Goal: Information Seeking & Learning: Learn about a topic

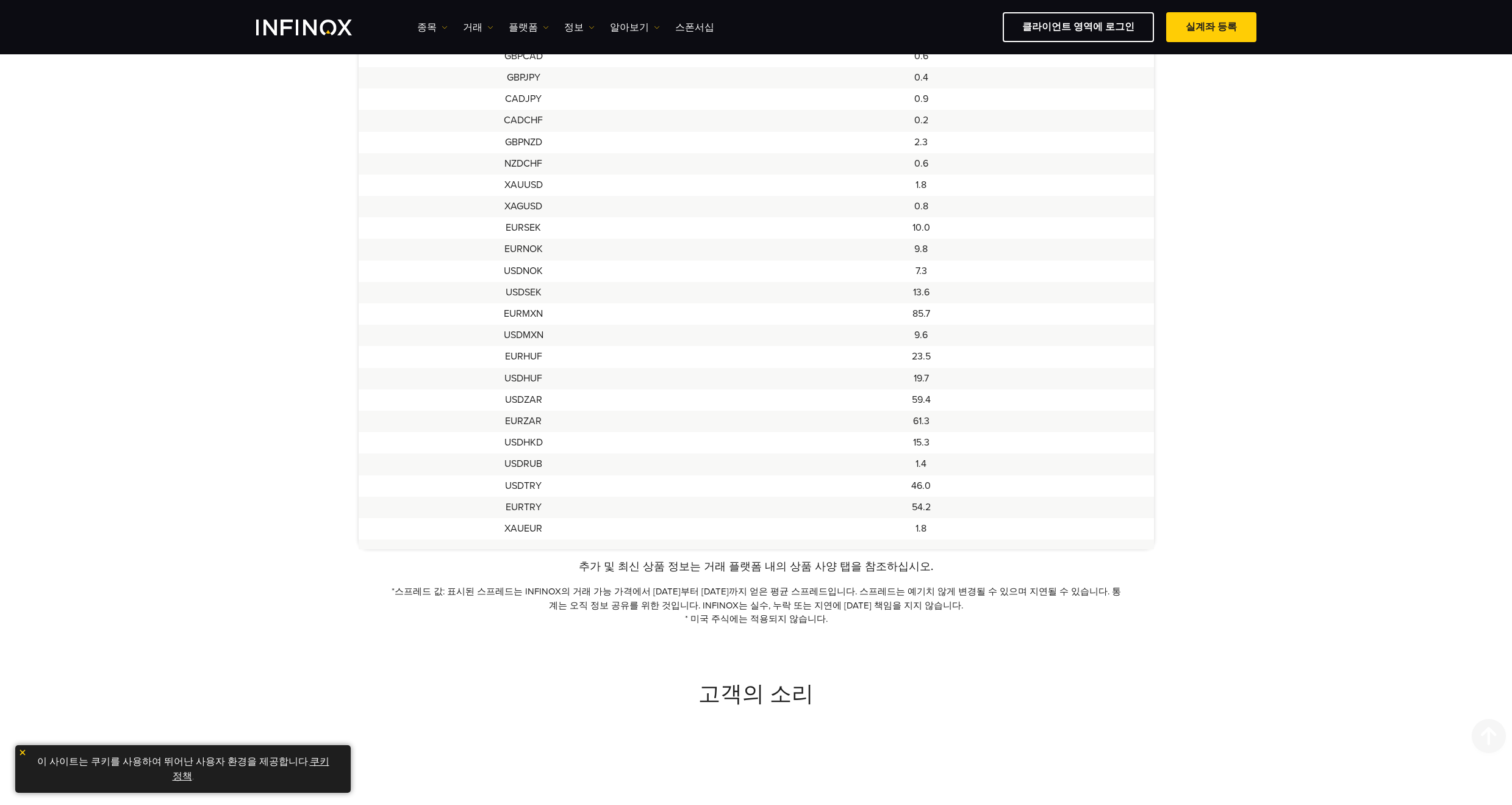
scroll to position [1037, 0]
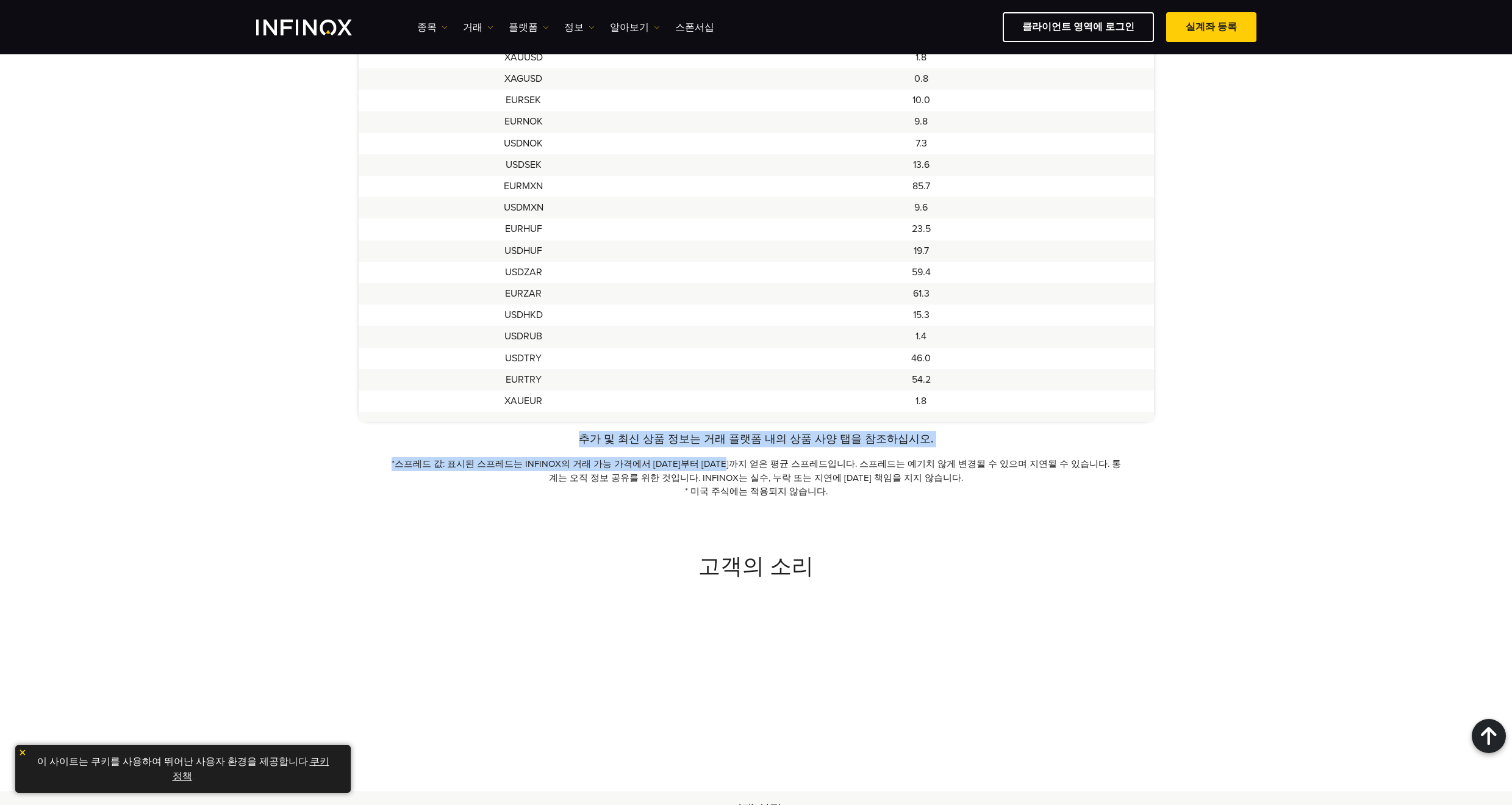
drag, startPoint x: 526, startPoint y: 432, endPoint x: 717, endPoint y: 454, distance: 192.3
click at [717, 454] on div "추가 및 최신 상품 정보는 거래 플랫폼 내의 상품 사양 탭을 참조하십시오. *스프레드 값: 표시된 스프레드는 INFINOX의 거래 가능 가격에…" at bounding box center [756, 465] width 795 height 68
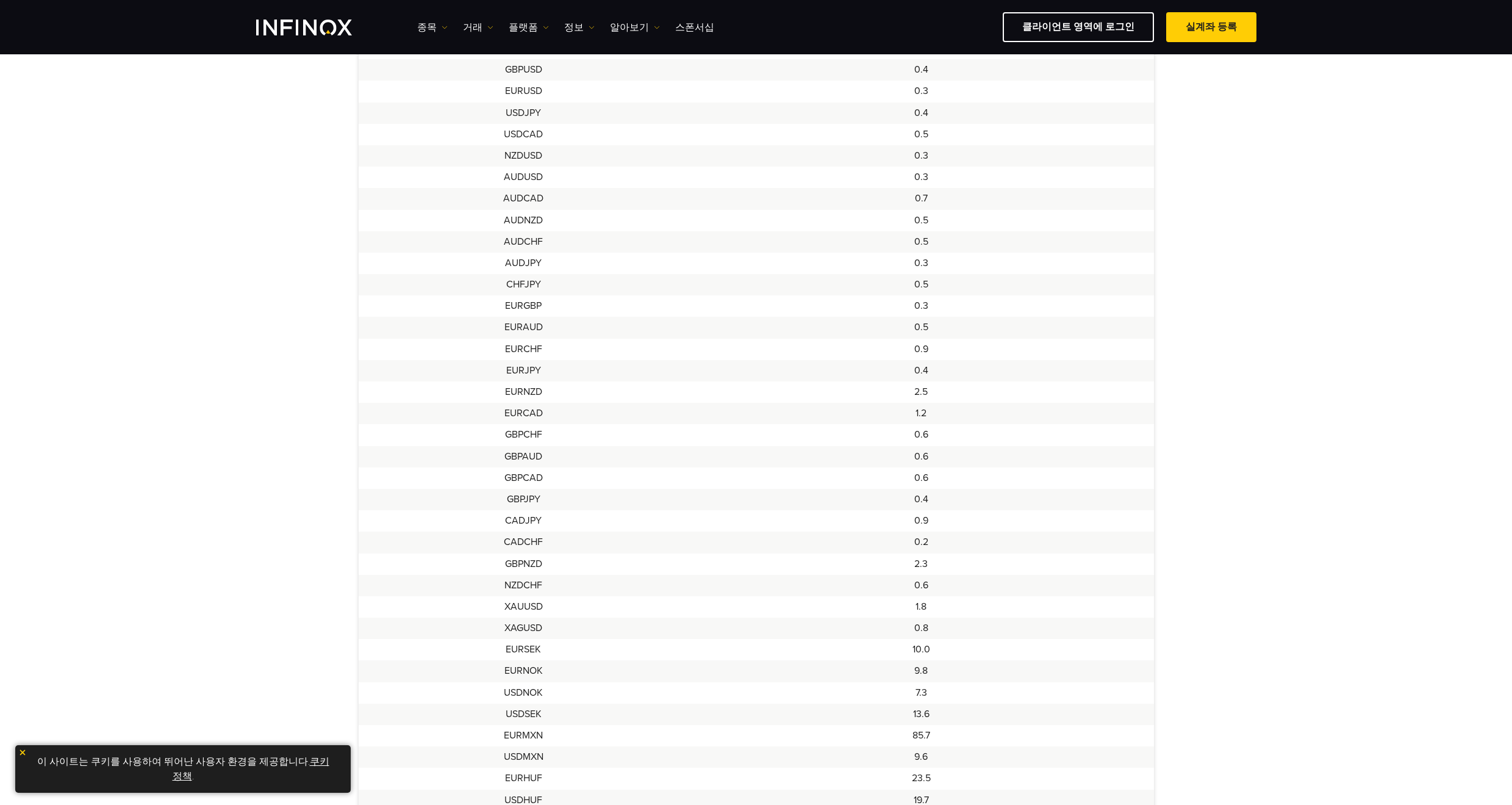
scroll to position [183, 0]
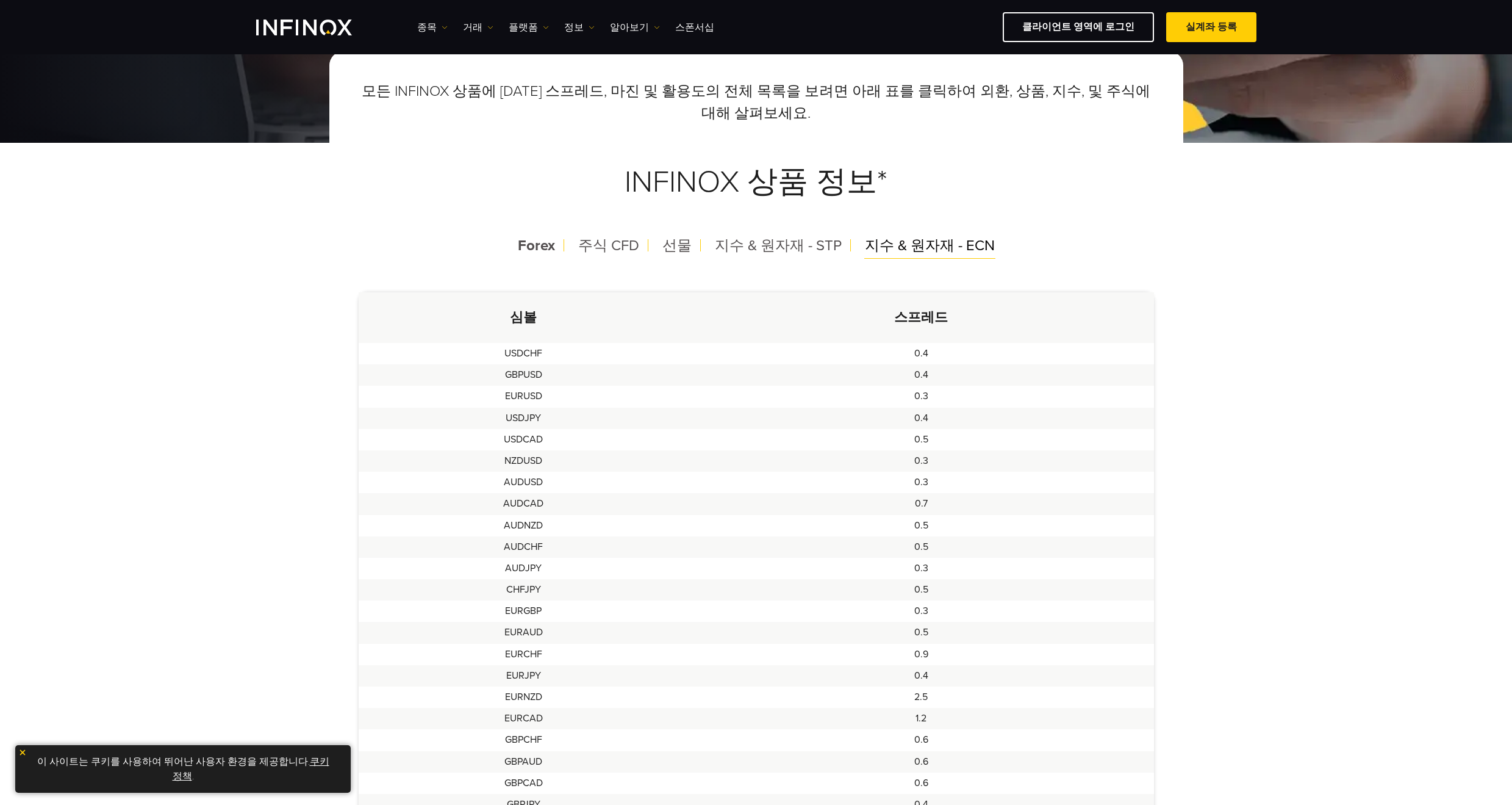
click at [947, 251] on span "지수 & 원자재 - ECN" at bounding box center [929, 245] width 130 height 18
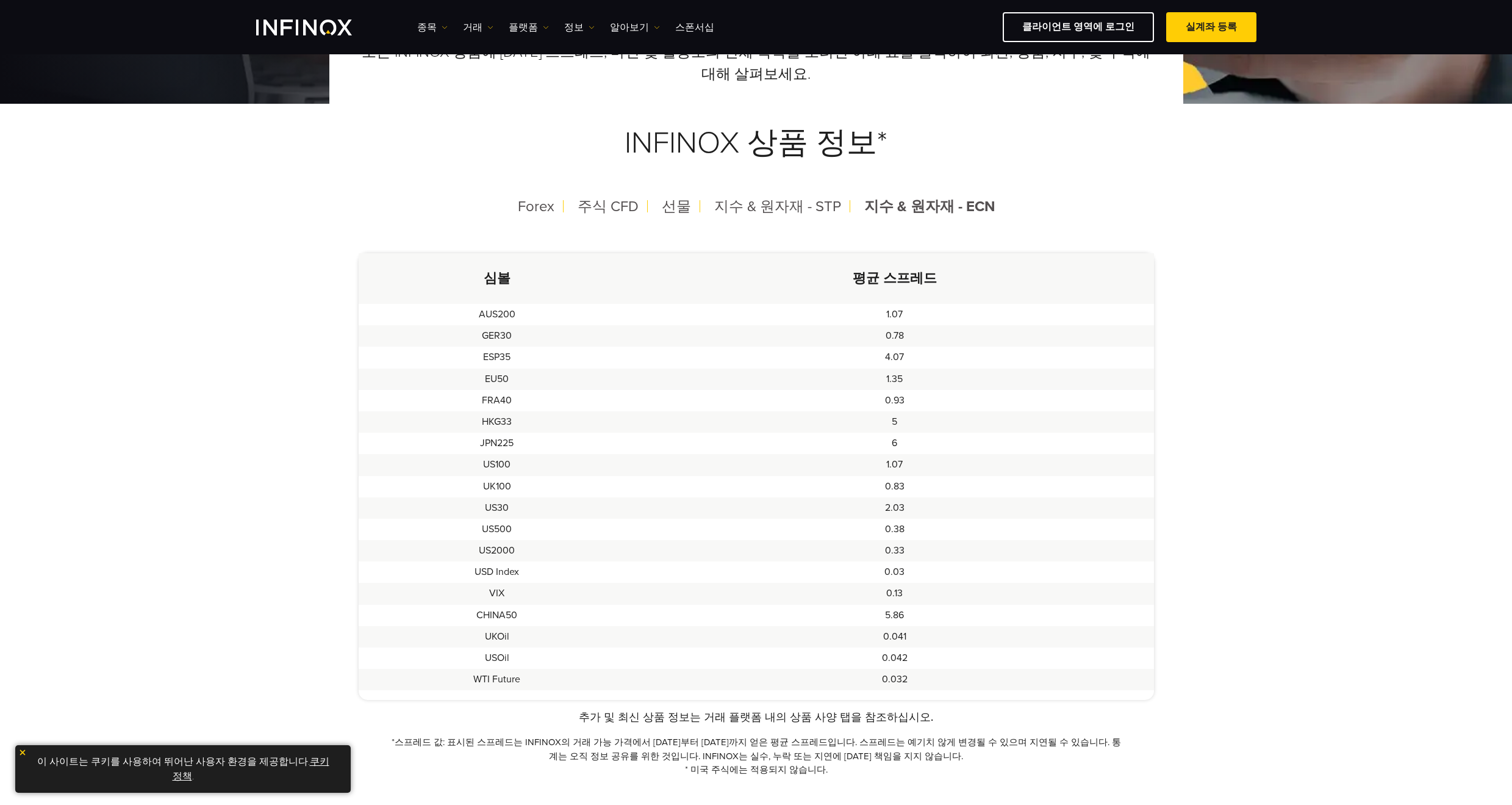
scroll to position [244, 0]
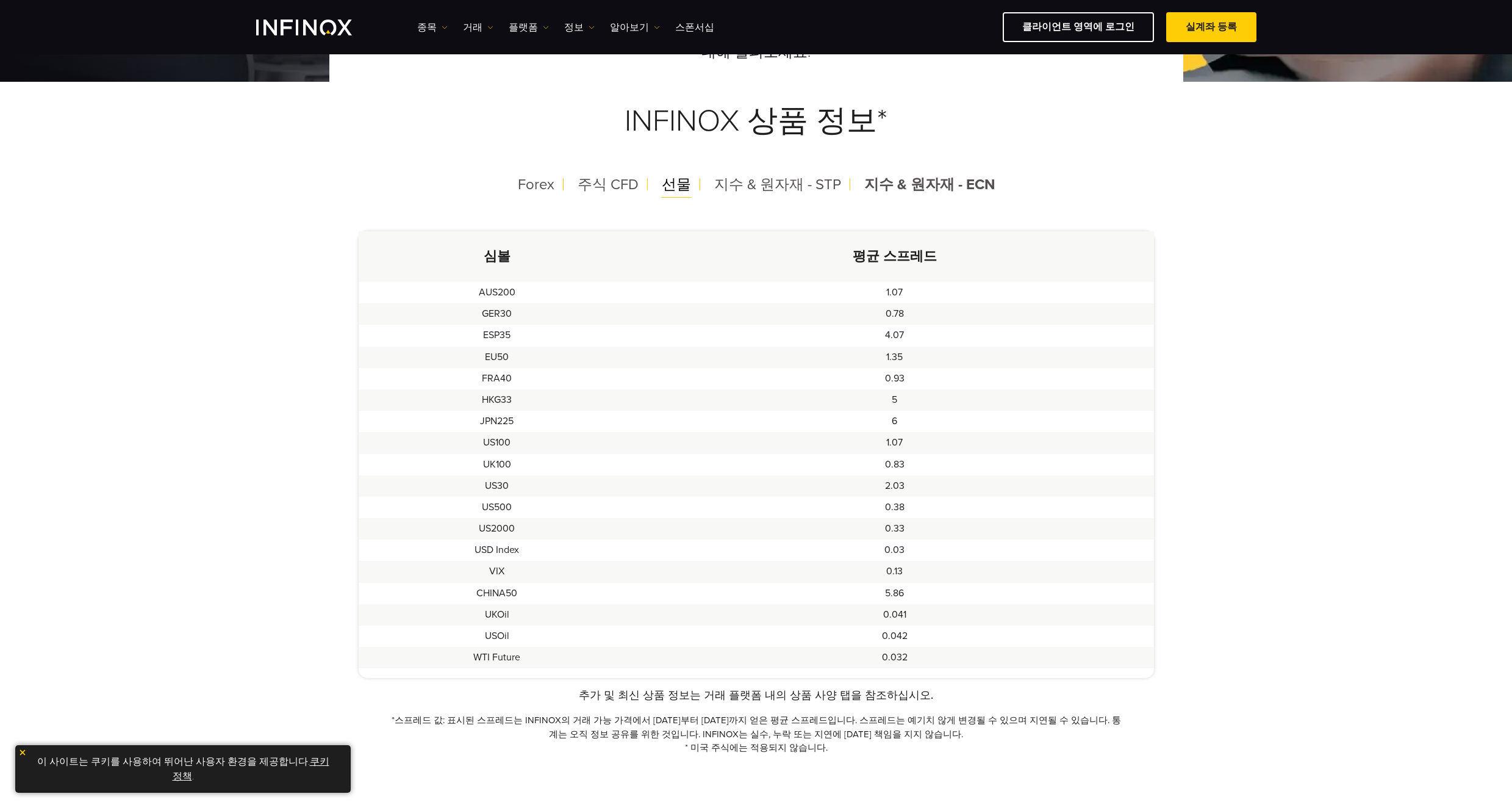
click at [687, 181] on span "선물" at bounding box center [677, 184] width 29 height 18
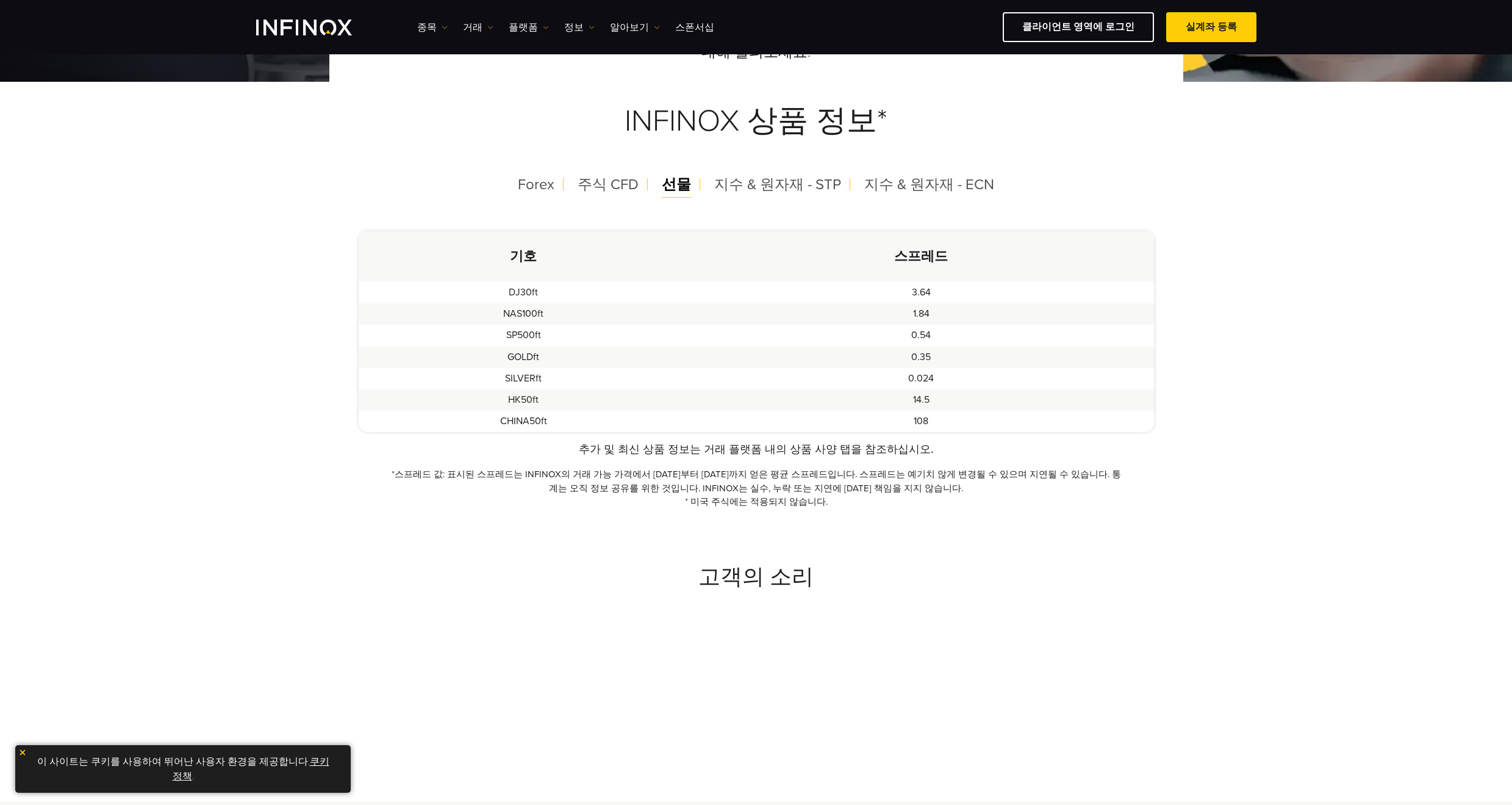
scroll to position [0, 0]
click at [648, 178] on div "주식 CFD" at bounding box center [608, 185] width 81 height 32
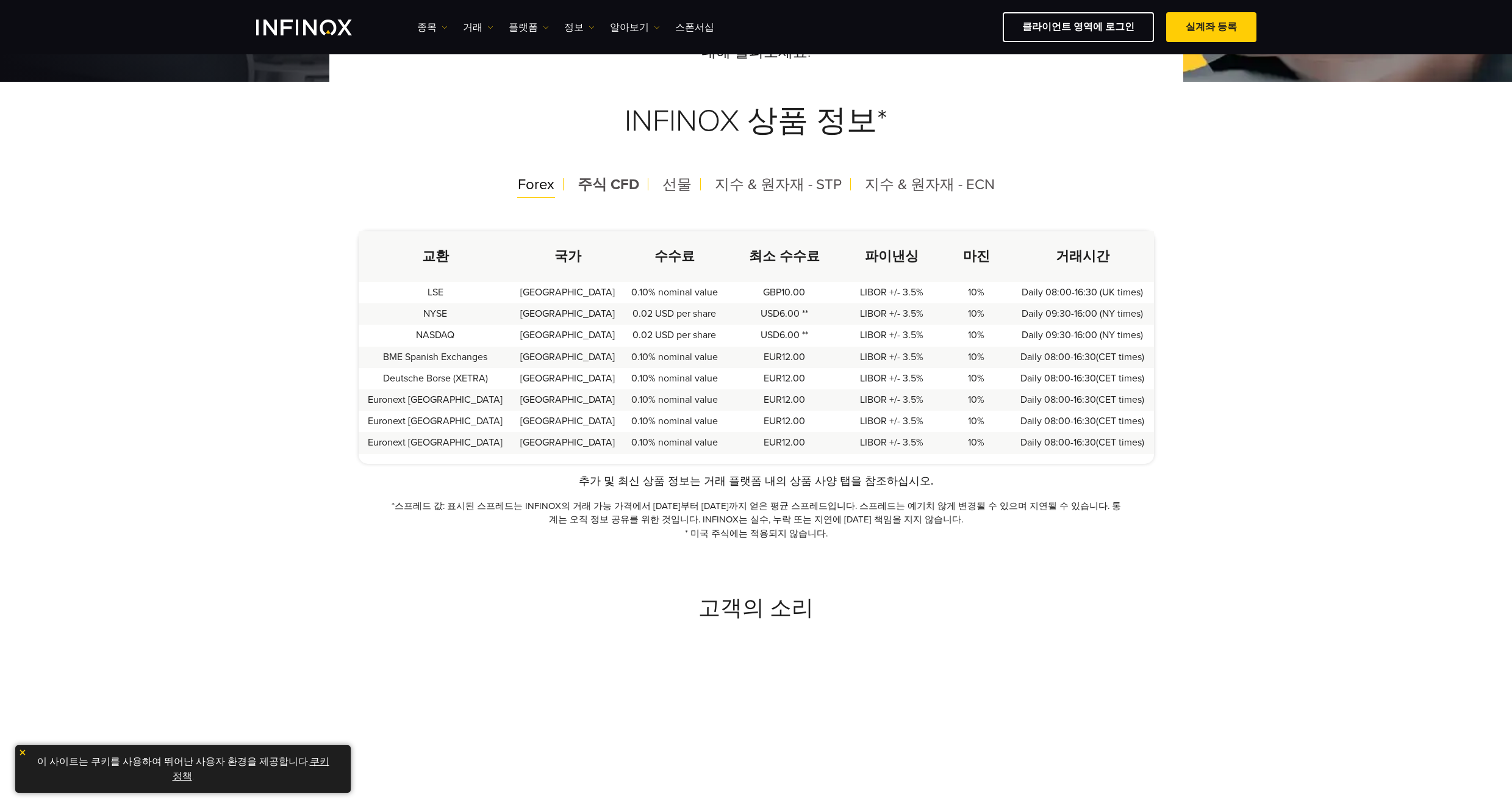
click at [541, 189] on span "Forex" at bounding box center [536, 184] width 37 height 18
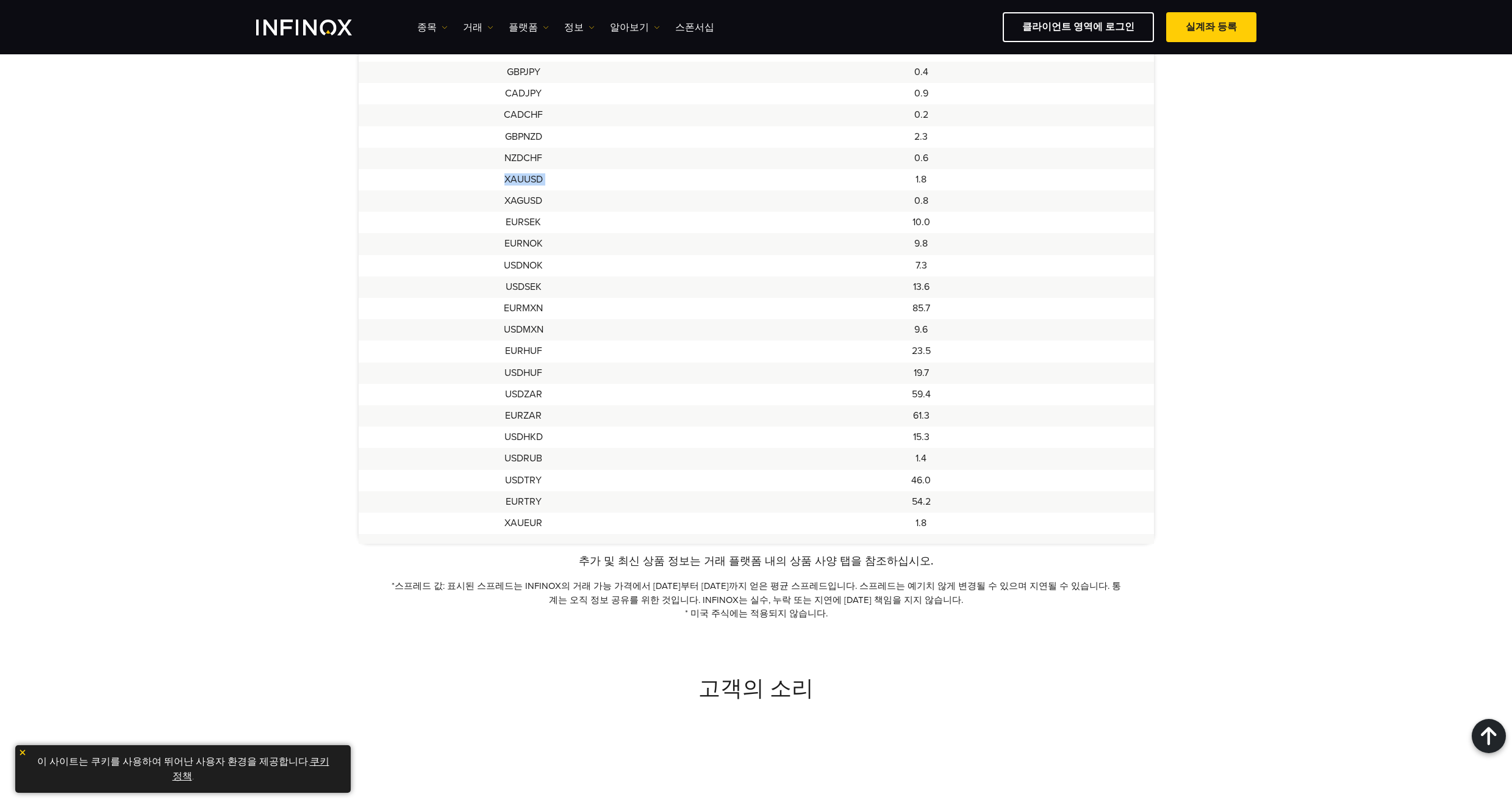
drag, startPoint x: 492, startPoint y: 171, endPoint x: 716, endPoint y: 176, distance: 224.1
click at [710, 175] on tr "XAUUSD 1.8" at bounding box center [756, 179] width 795 height 21
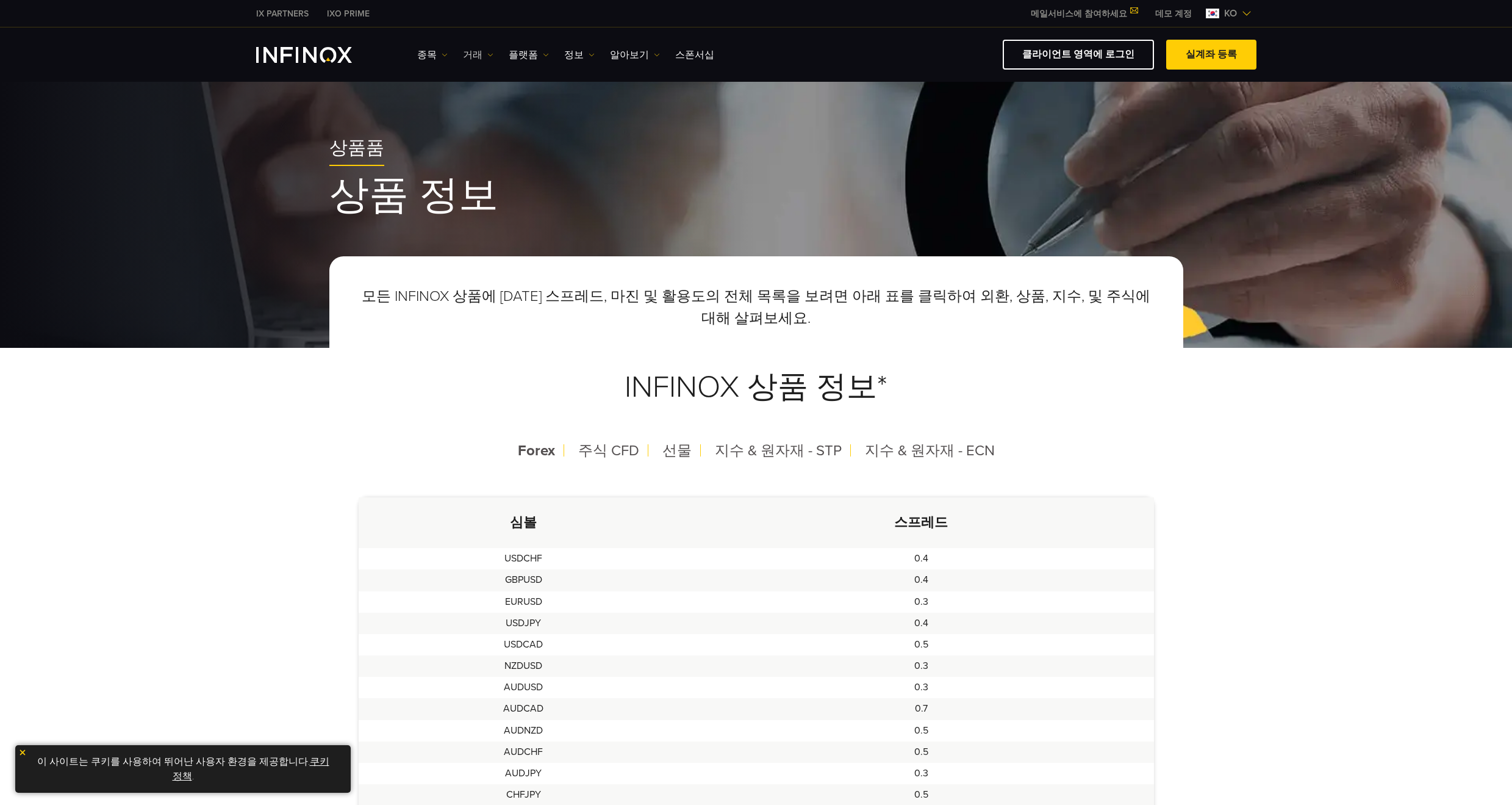
click at [476, 55] on link "거래" at bounding box center [478, 55] width 31 height 15
click at [526, 57] on link "플랫폼" at bounding box center [529, 55] width 40 height 15
click at [577, 50] on link "정보" at bounding box center [579, 55] width 31 height 15
click at [623, 54] on link "알아보기" at bounding box center [635, 55] width 50 height 15
click at [430, 51] on link "종목" at bounding box center [433, 55] width 31 height 15
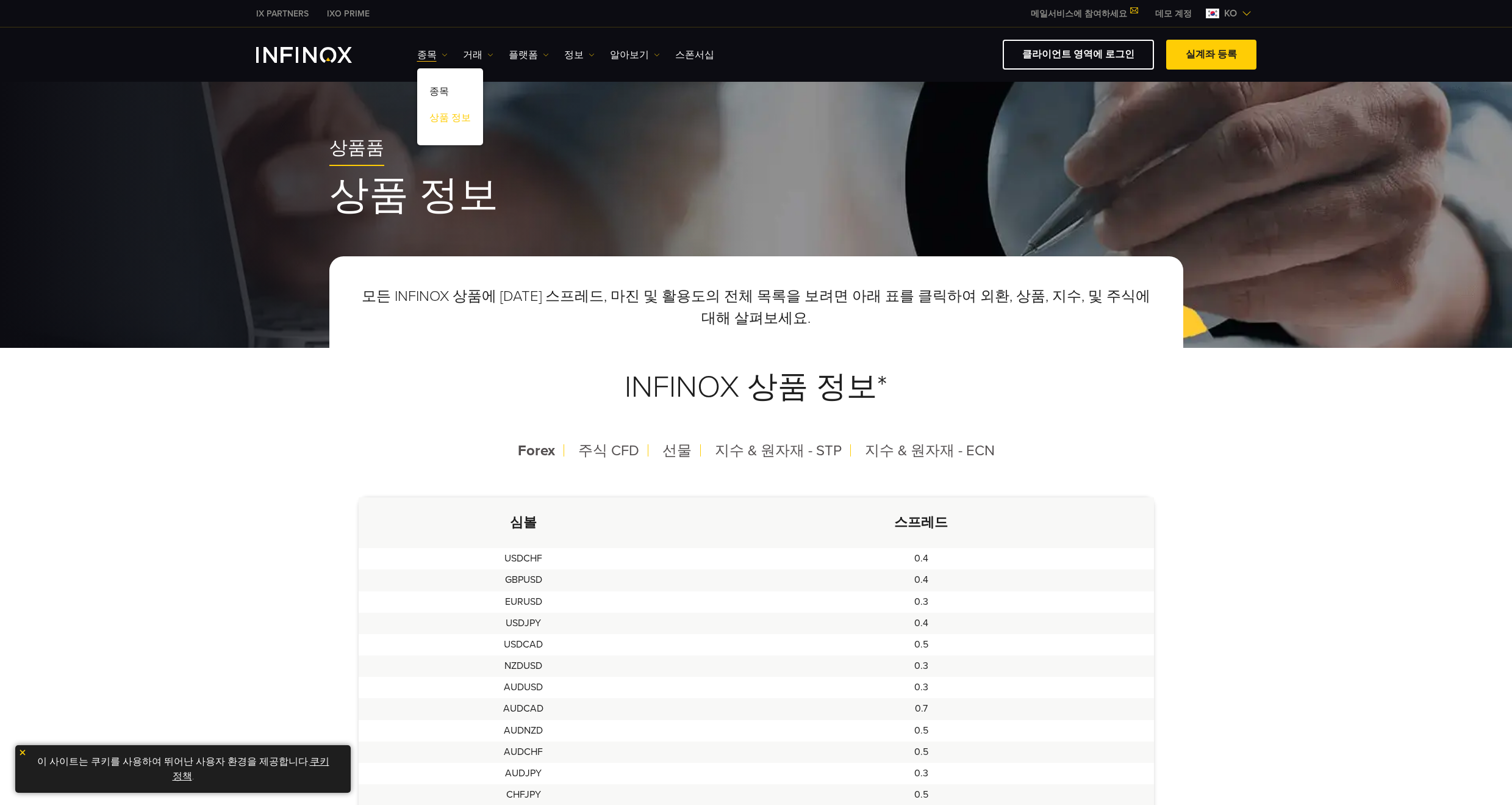
click at [464, 115] on link "상품 정보" at bounding box center [450, 119] width 66 height 26
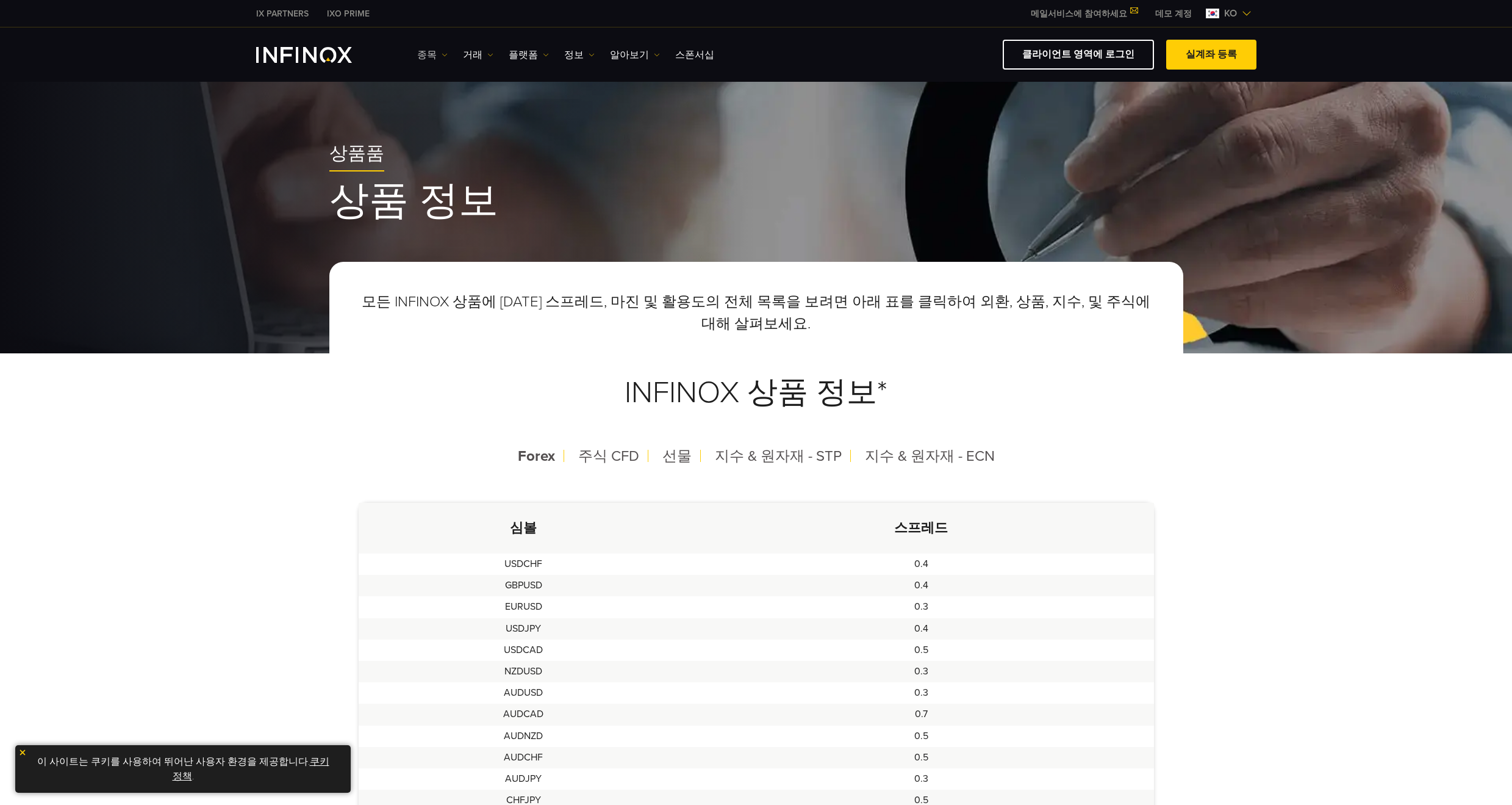
click at [435, 53] on link "종목" at bounding box center [433, 55] width 31 height 15
click at [443, 87] on link "종목" at bounding box center [450, 93] width 66 height 26
click at [438, 93] on link "종목" at bounding box center [450, 93] width 66 height 26
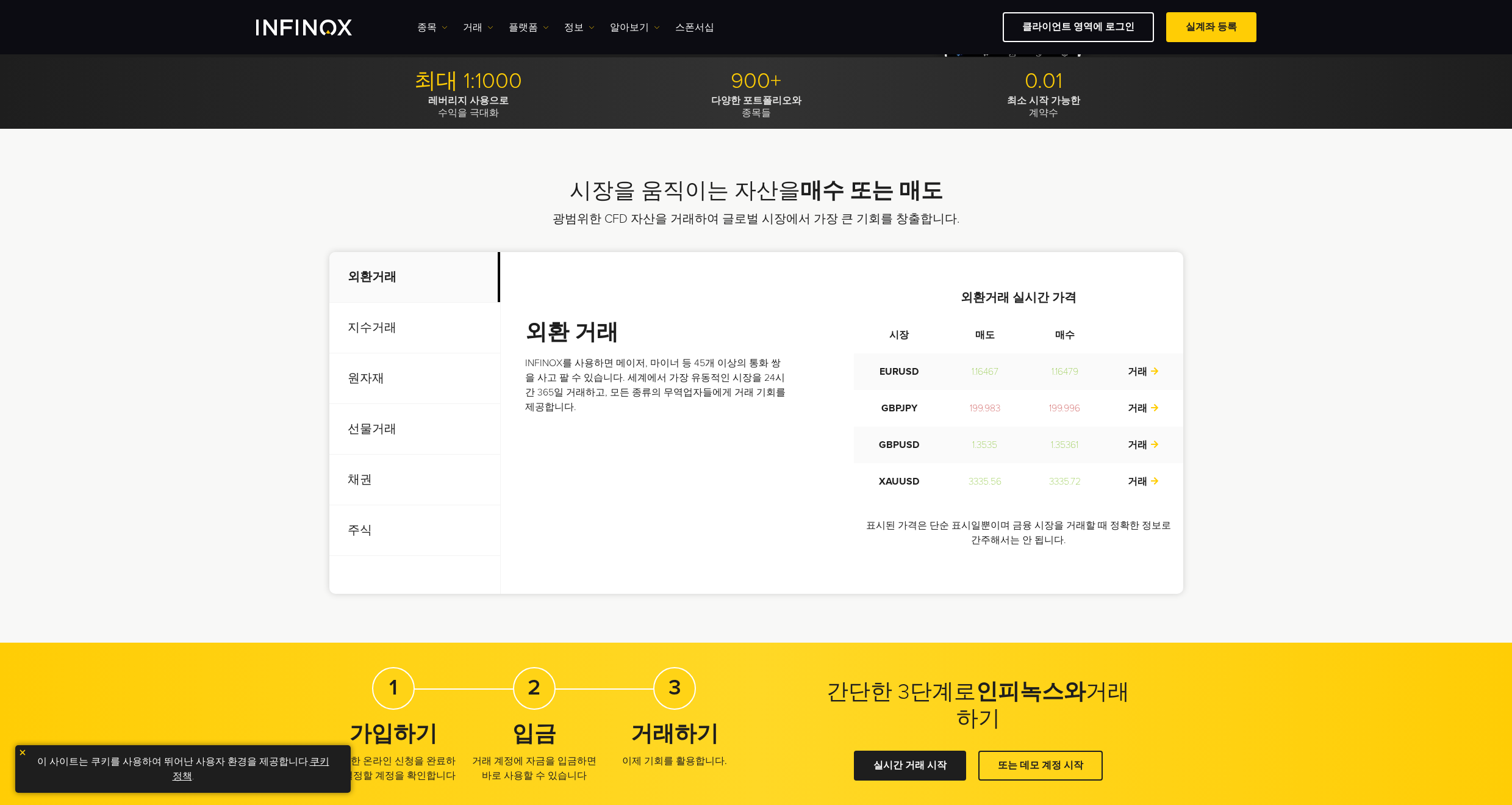
click at [367, 333] on p "지수거래" at bounding box center [415, 328] width 171 height 51
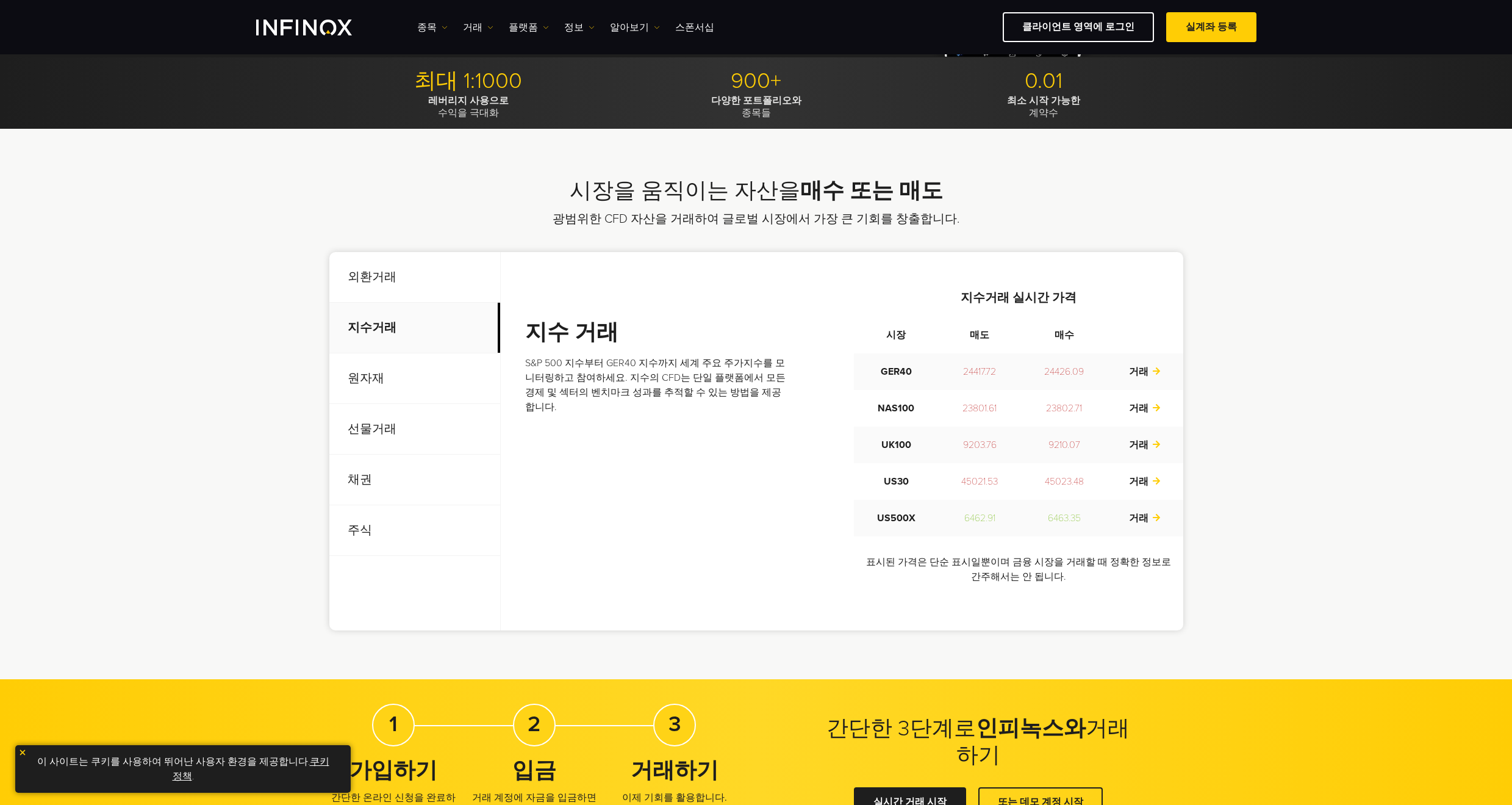
click at [389, 384] on p "원자재" at bounding box center [415, 379] width 171 height 51
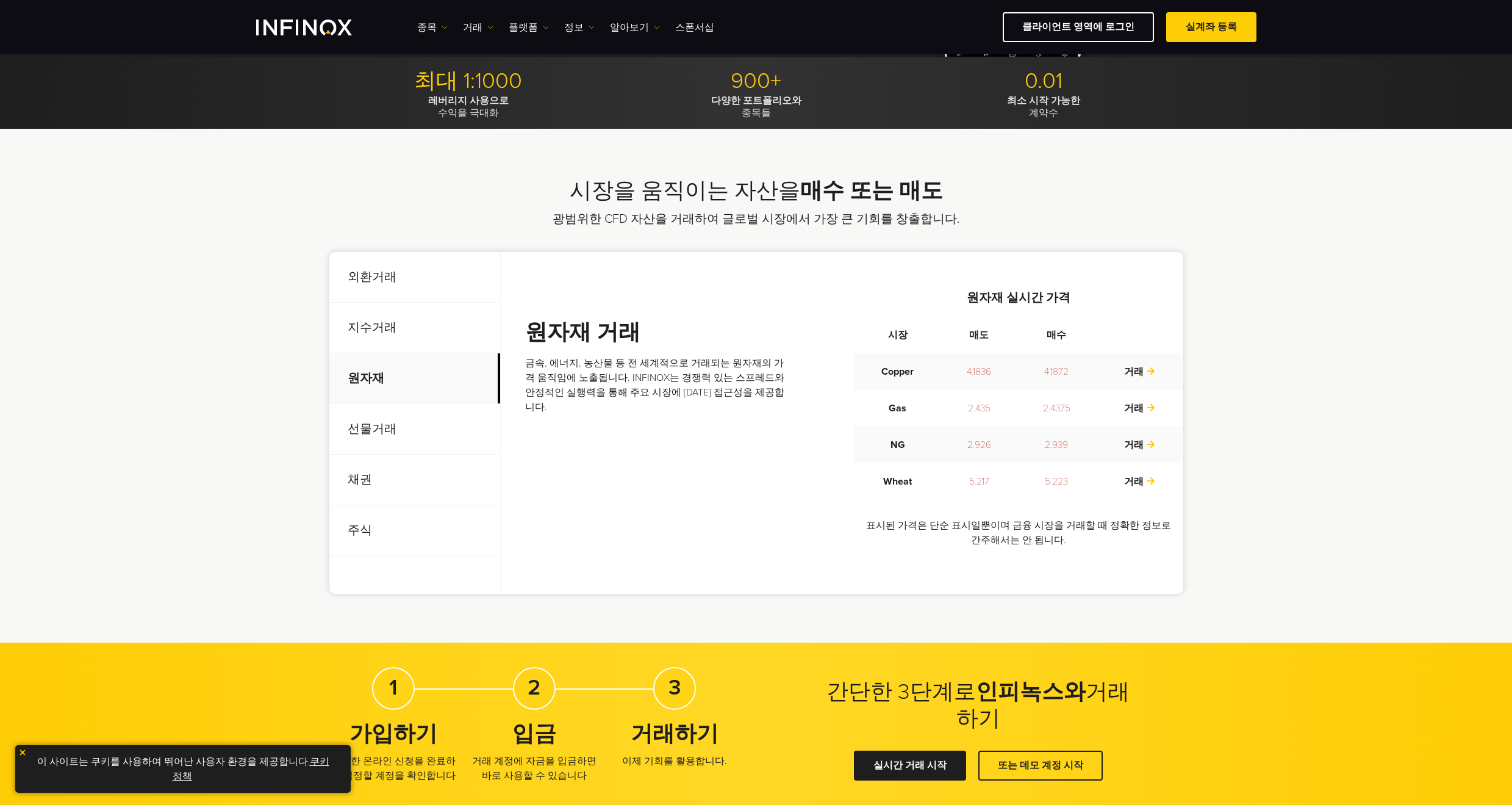
click at [395, 446] on p "선물거래" at bounding box center [415, 430] width 171 height 51
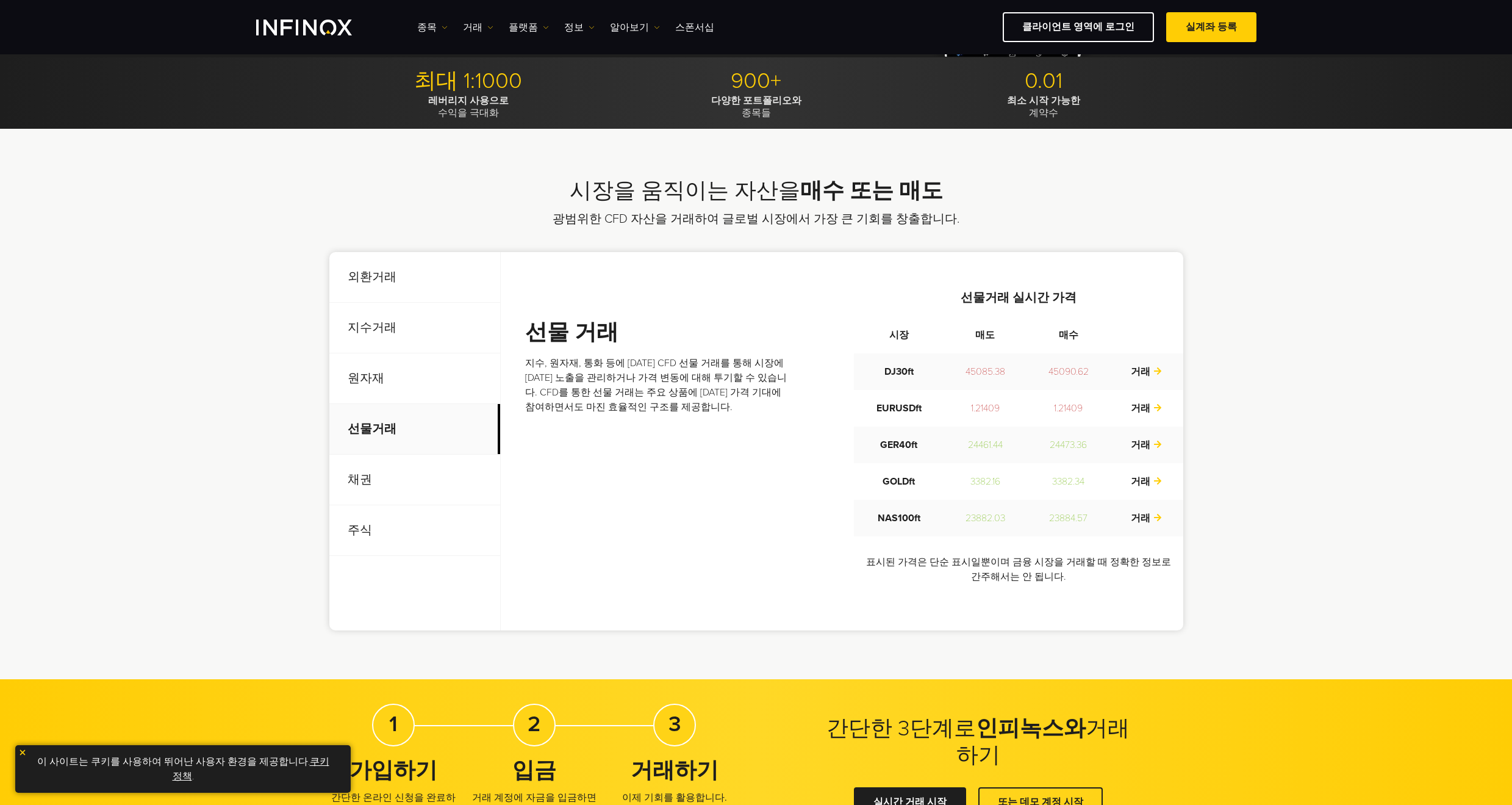
click at [357, 275] on p "외환거래" at bounding box center [415, 277] width 171 height 51
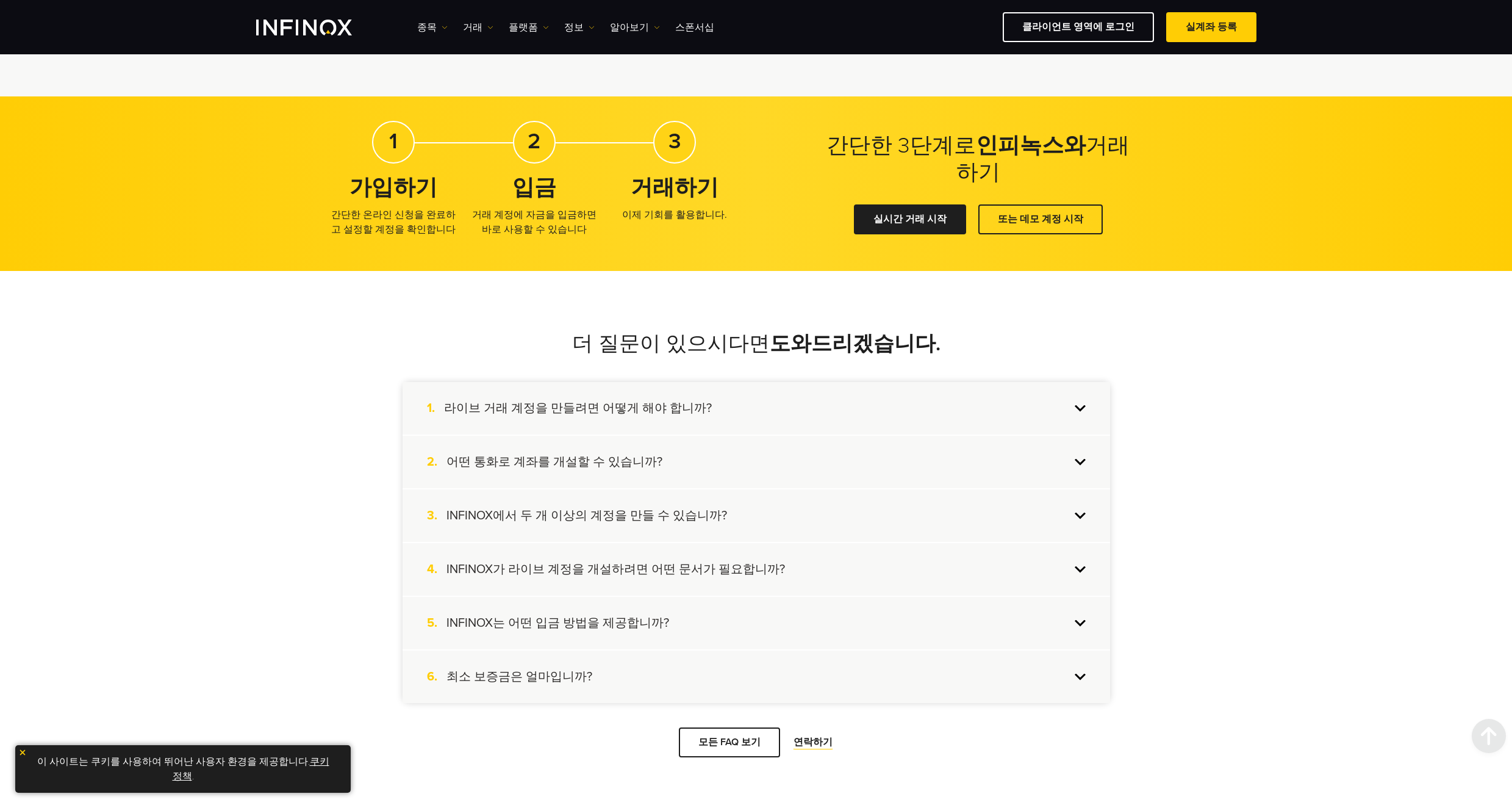
scroll to position [854, 0]
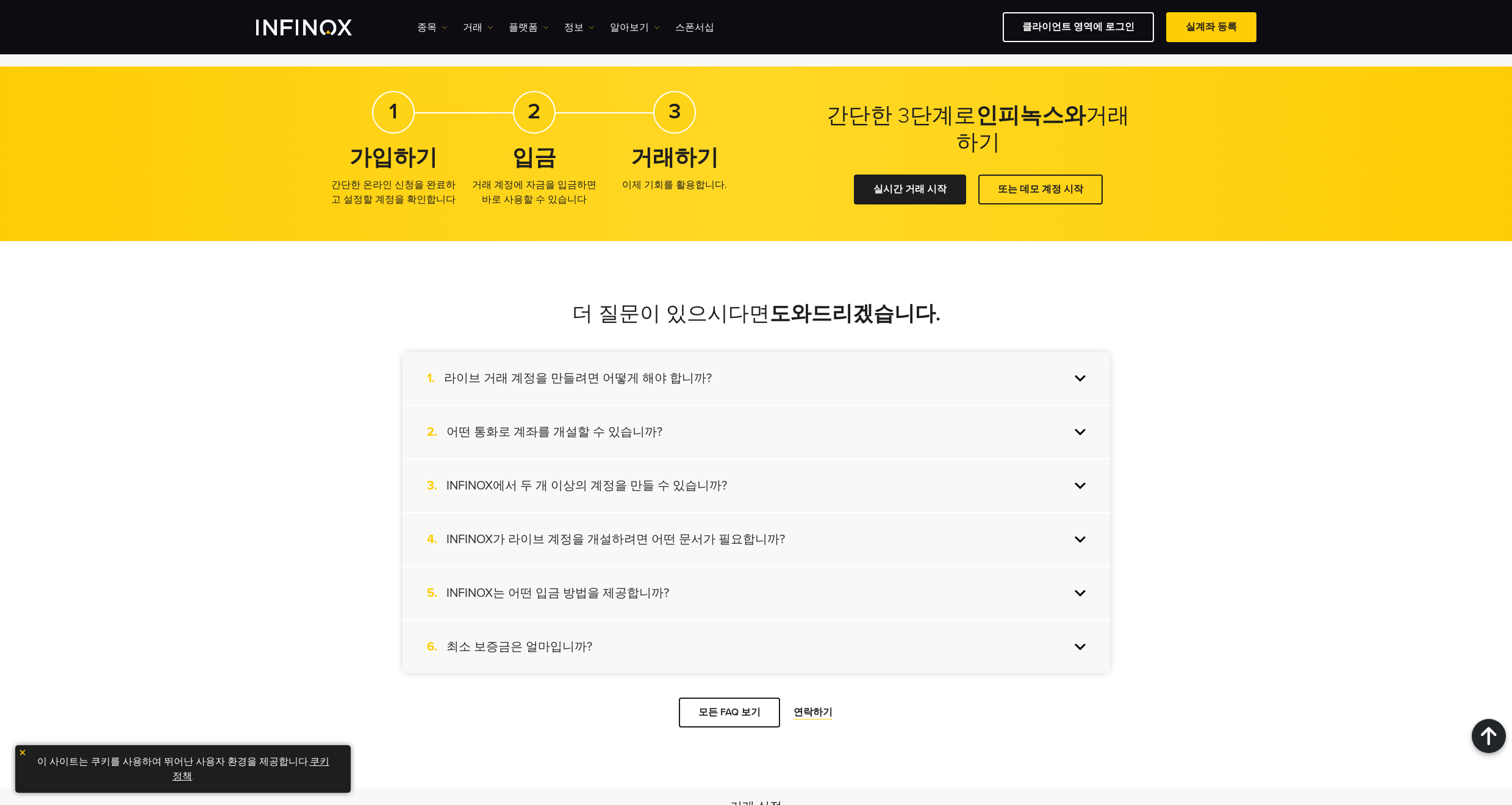
click at [598, 591] on h4 "INFINOX는 어떤 입금 방법을 제공합니까?" at bounding box center [558, 593] width 223 height 16
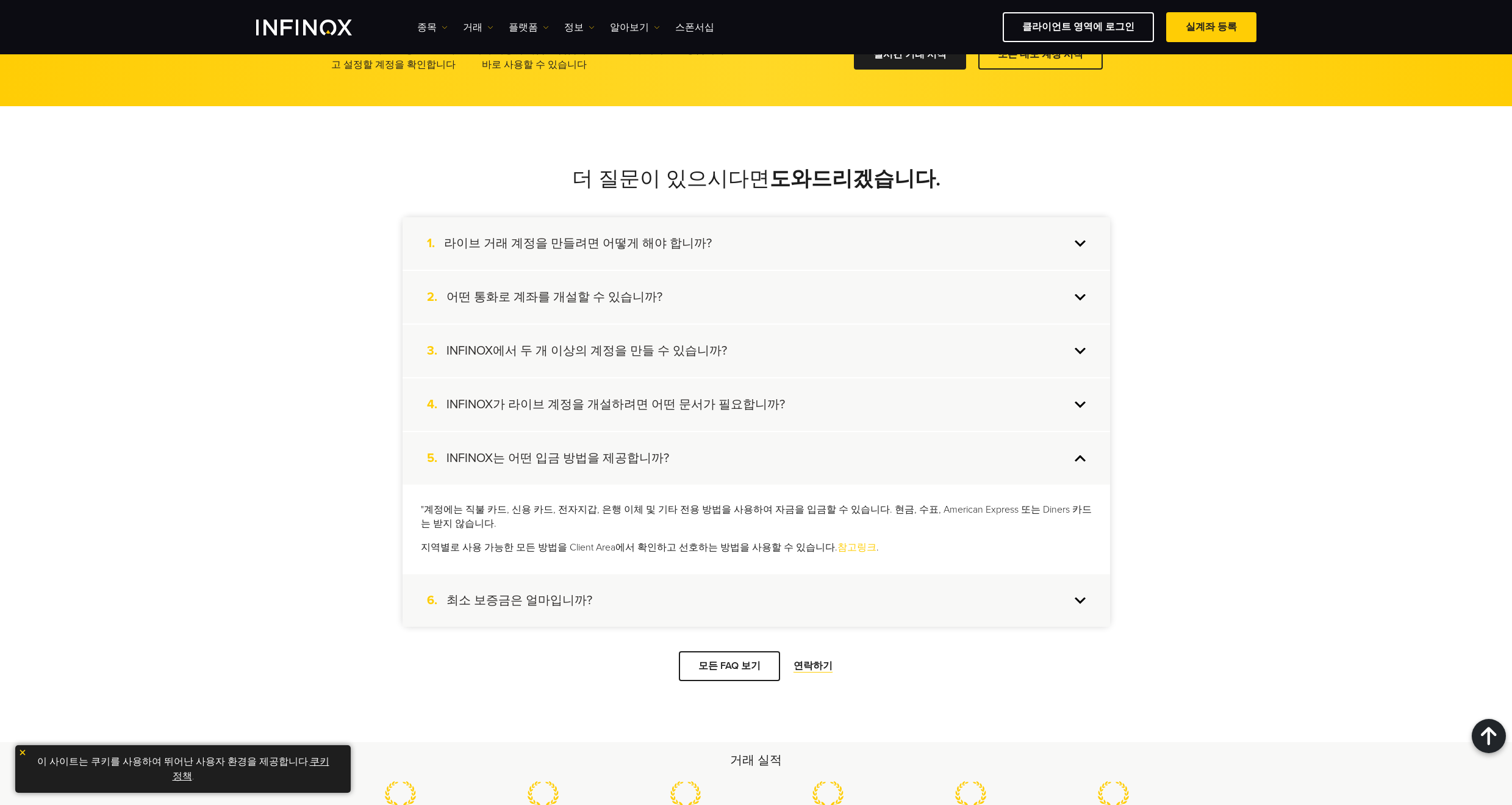
scroll to position [1098, 0]
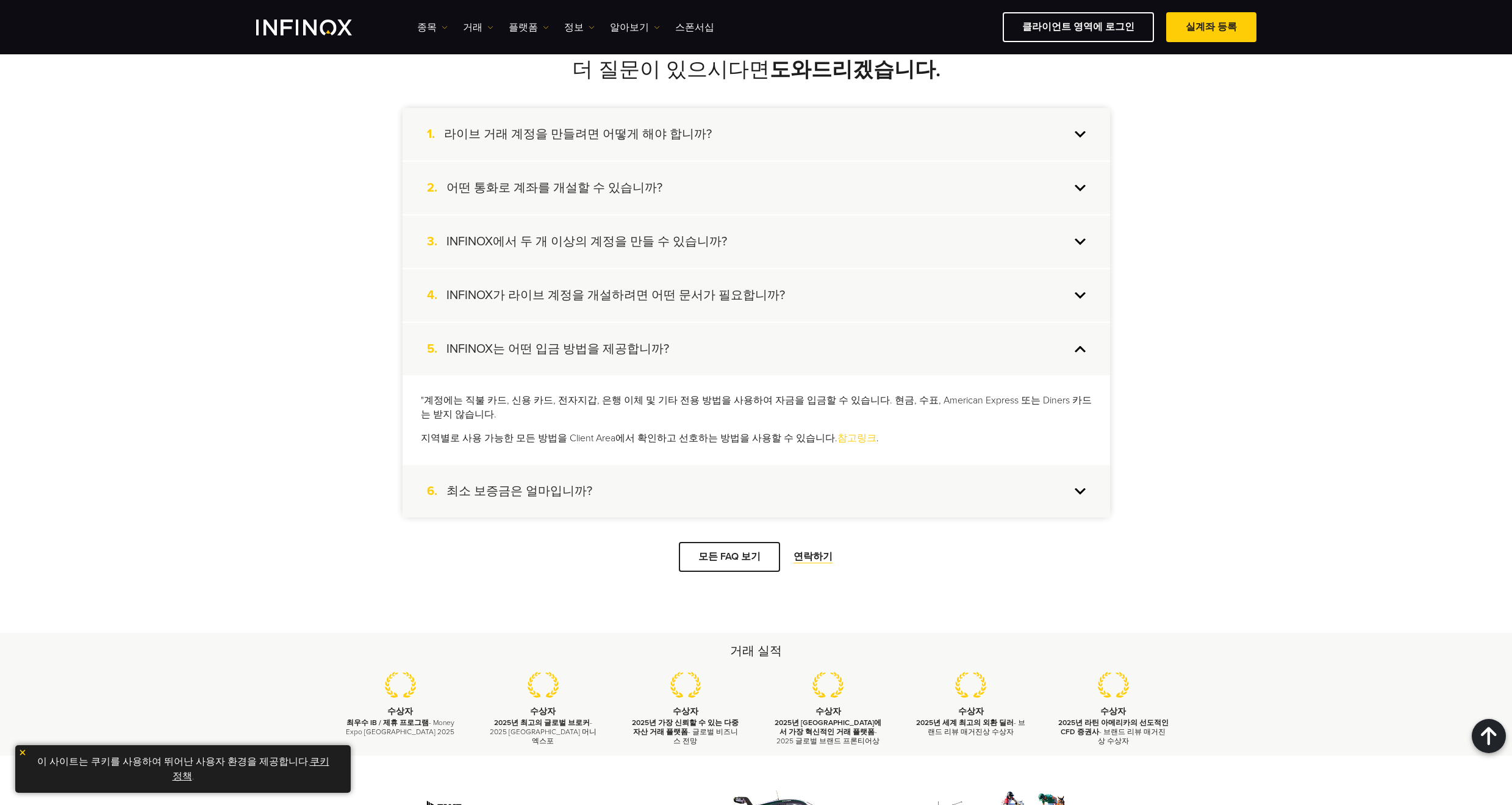
click at [549, 484] on h4 "최소 보증금은 얼마입니까?" at bounding box center [519, 492] width 146 height 16
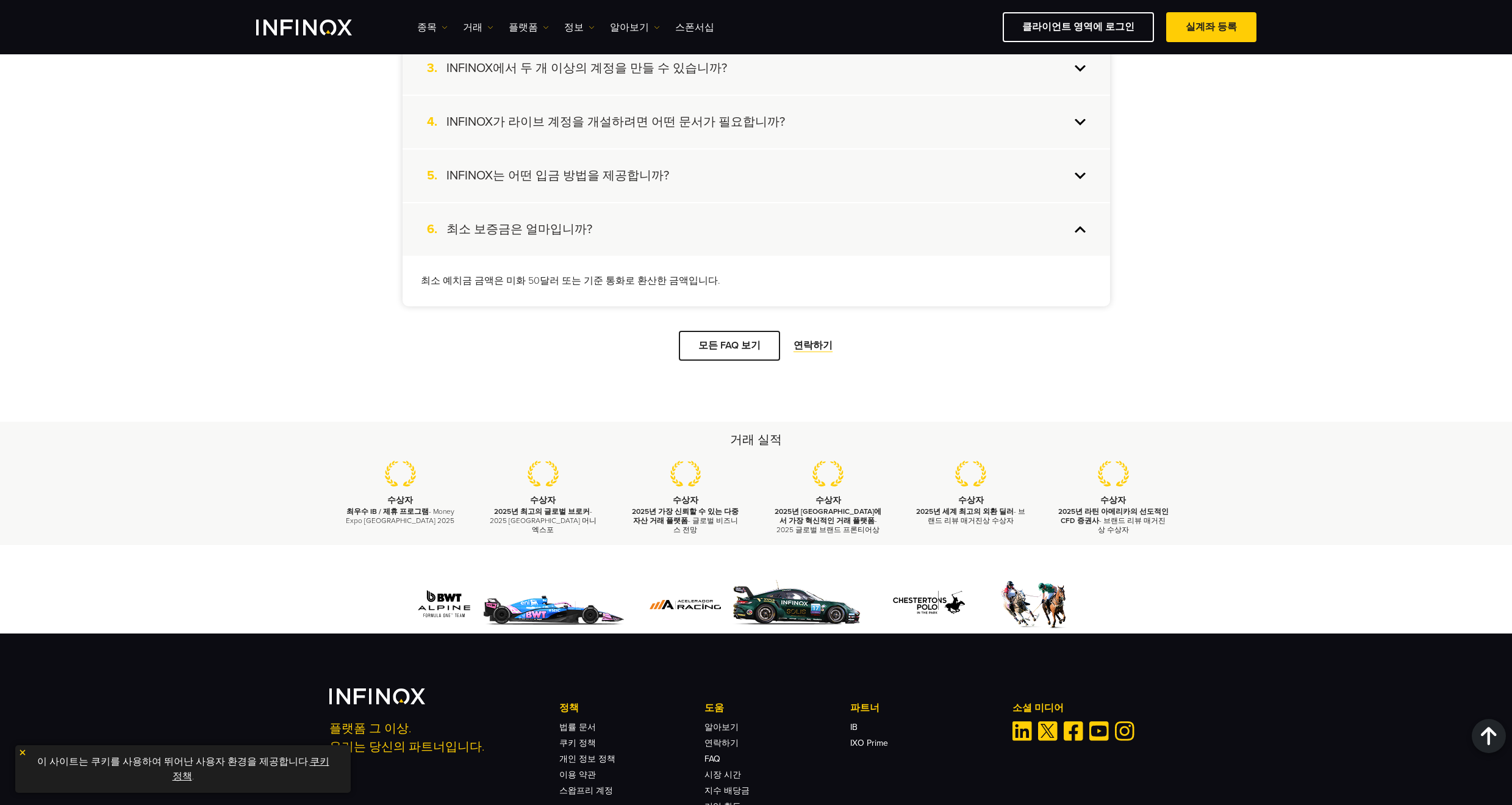
scroll to position [1414, 0]
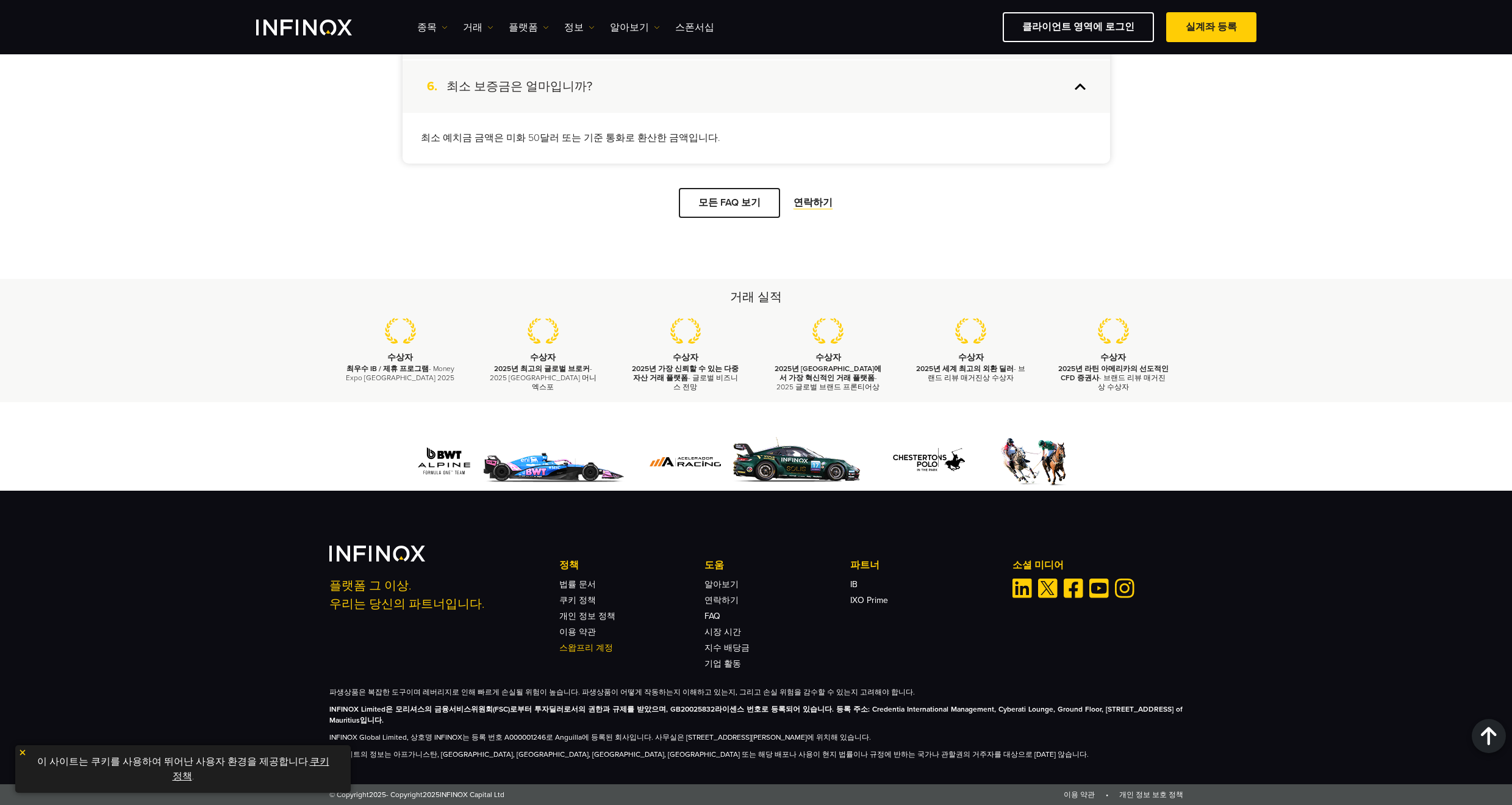
click at [586, 642] on link "스왑프리 계정" at bounding box center [586, 648] width 54 height 11
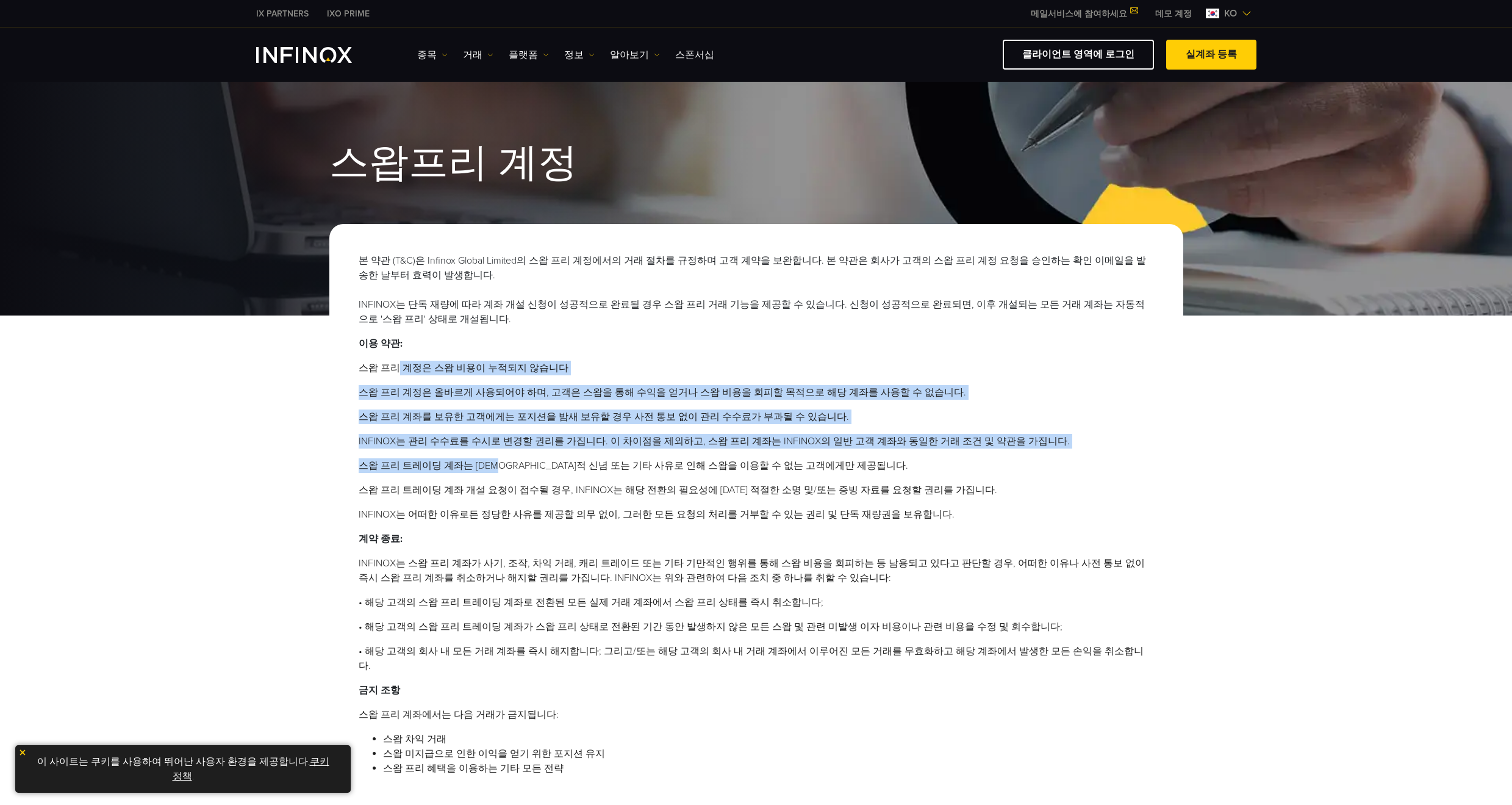
drag, startPoint x: 394, startPoint y: 363, endPoint x: 497, endPoint y: 454, distance: 137.4
click at [497, 454] on ol "스왑 프리 계정은 스왑 비용이 누적되지 않습니다 스왑 프리 계정은 올바르게 사용되어야 하며, 고객은 스왑을 통해 수익을 얻거나 스왑 비용을 회…" at bounding box center [756, 442] width 795 height 161
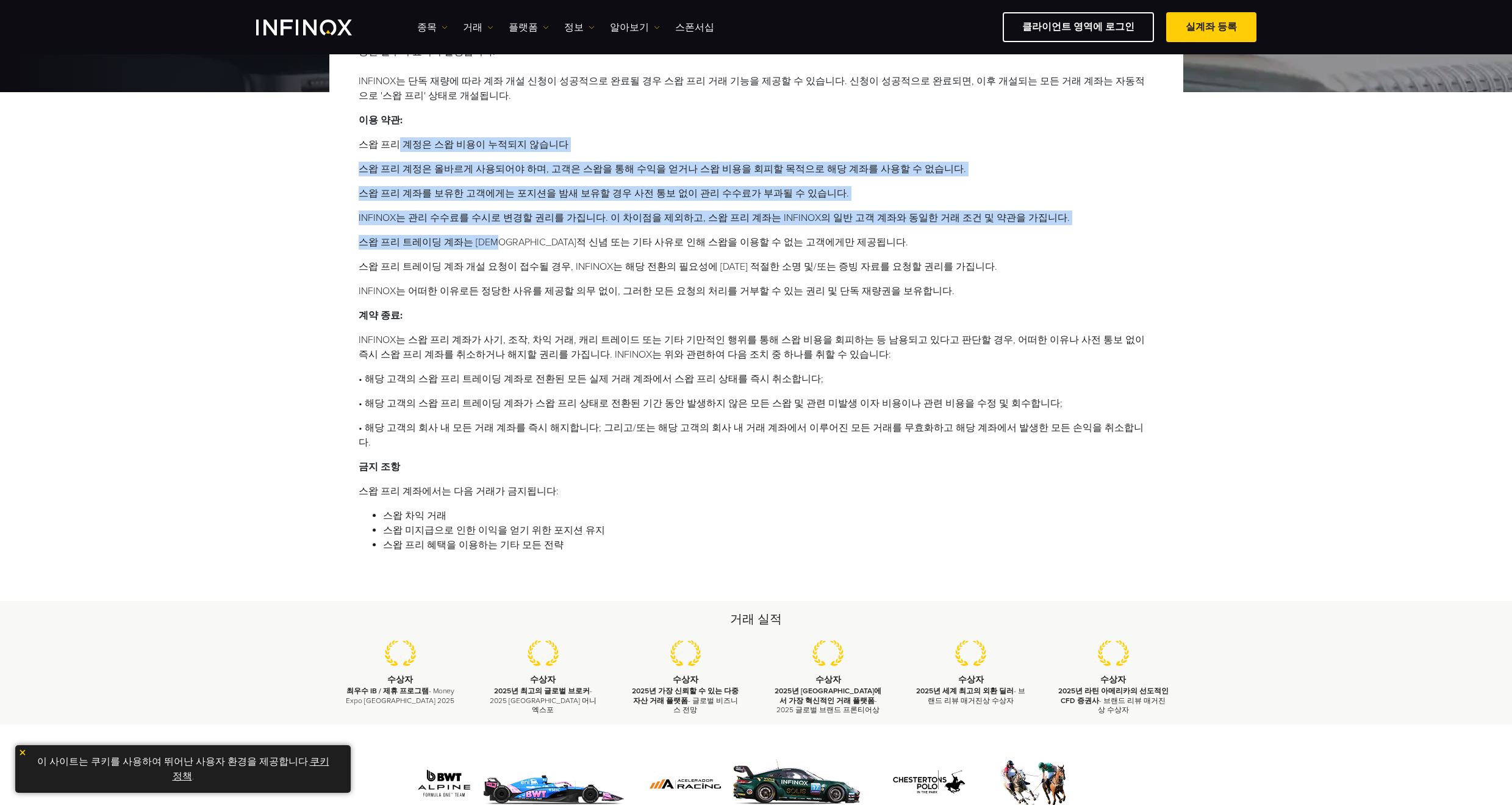
scroll to position [305, 0]
